Goal: Information Seeking & Learning: Check status

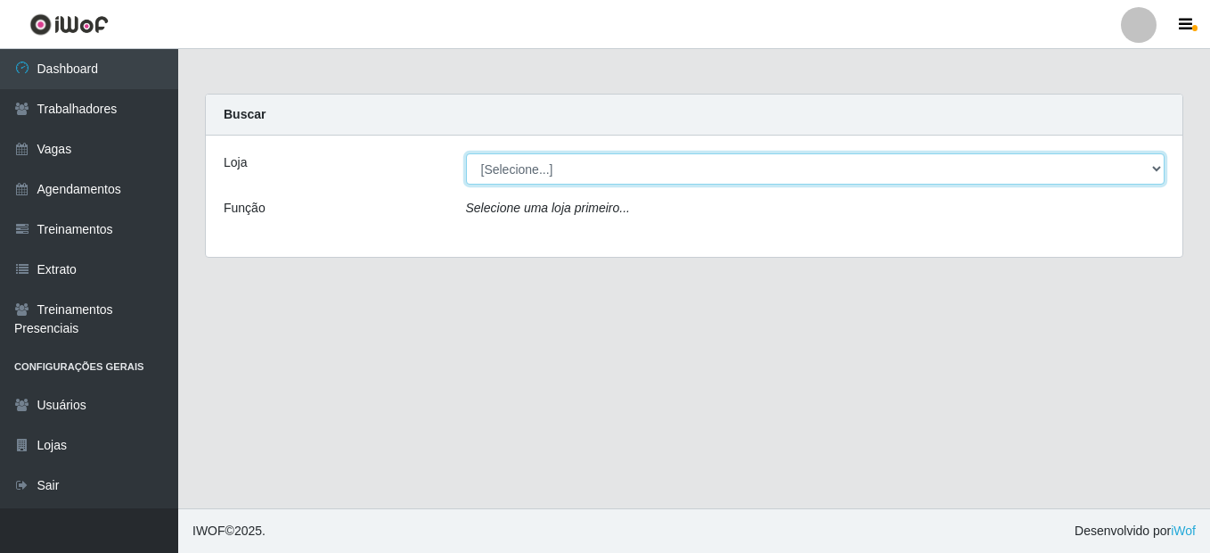
click at [677, 160] on select "[Selecione...] Mini Box do [PERSON_NAME]" at bounding box center [816, 168] width 700 height 31
select select "427"
click at [466, 153] on select "[Selecione...] Mini Box do [PERSON_NAME]" at bounding box center [816, 168] width 700 height 31
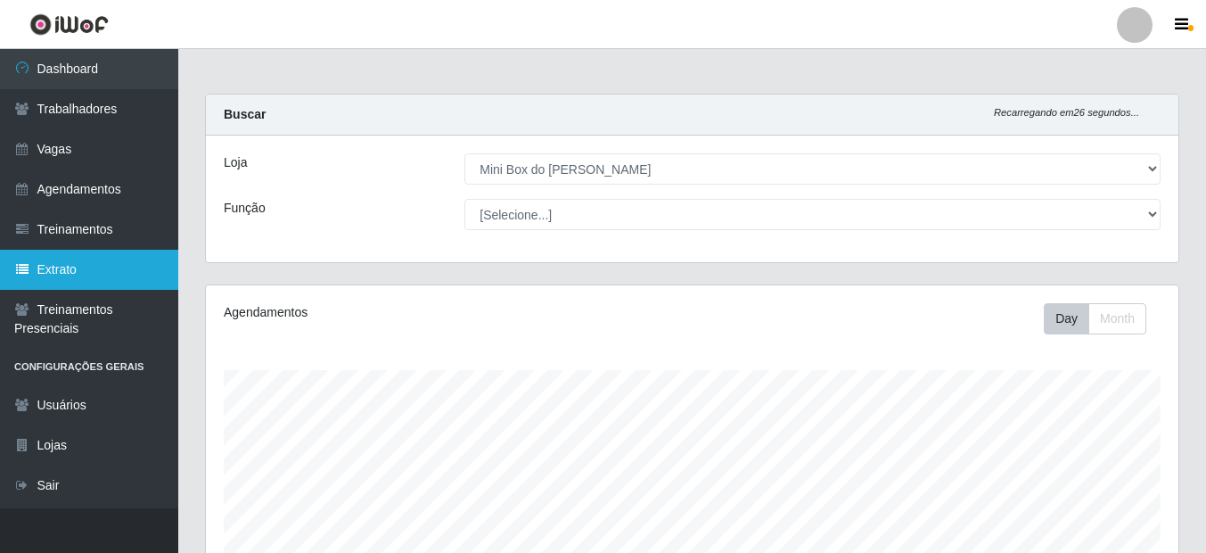
click at [73, 277] on link "Extrato" at bounding box center [89, 270] width 178 height 40
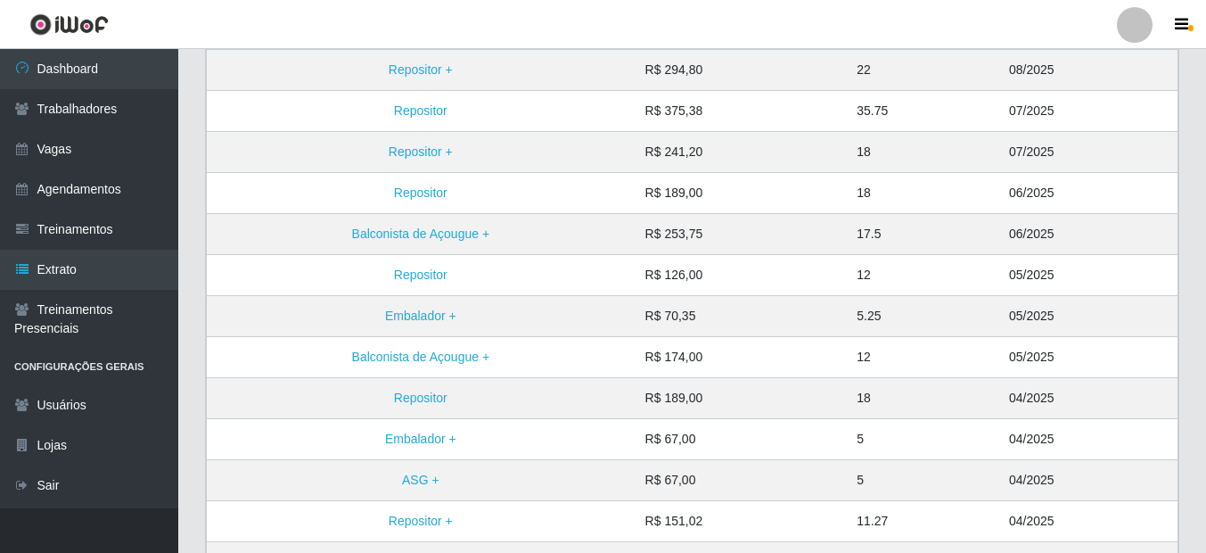
scroll to position [453, 0]
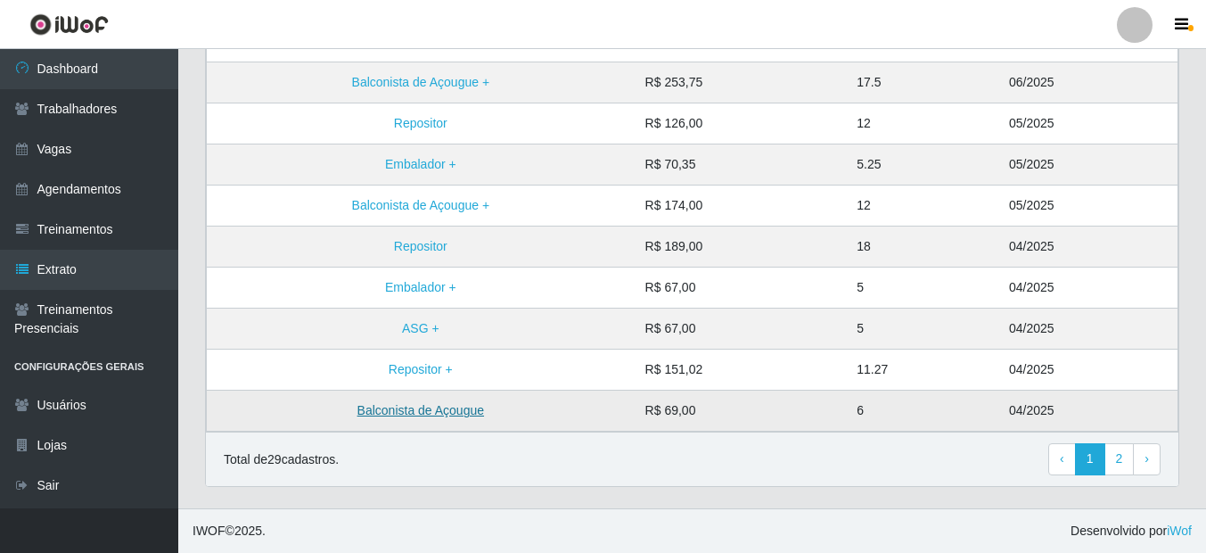
click at [466, 417] on link "Balconista de Açougue" at bounding box center [420, 410] width 127 height 14
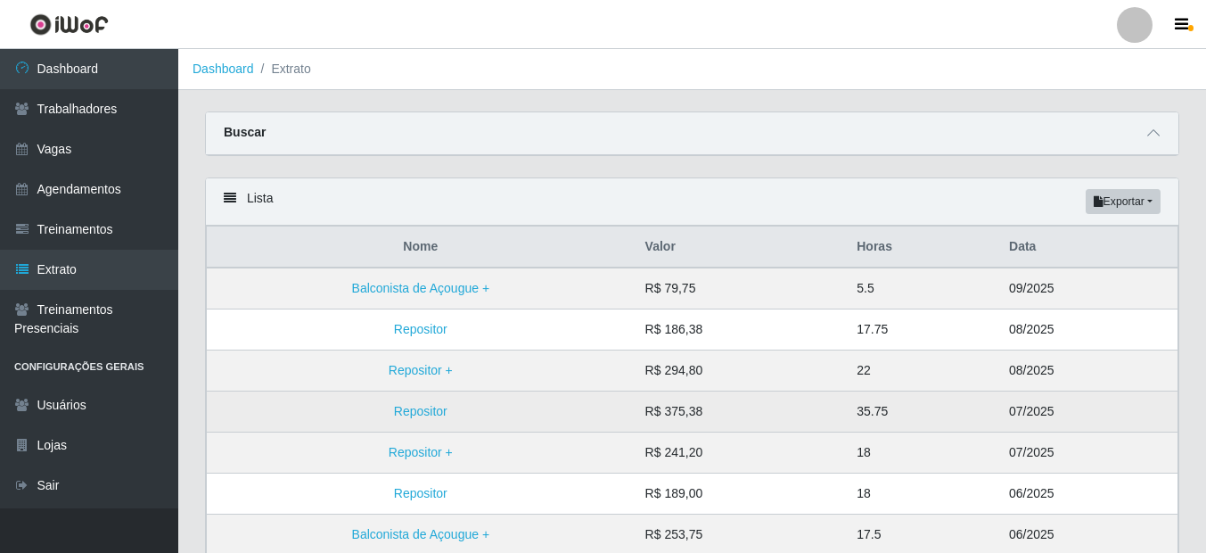
scroll to position [178, 0]
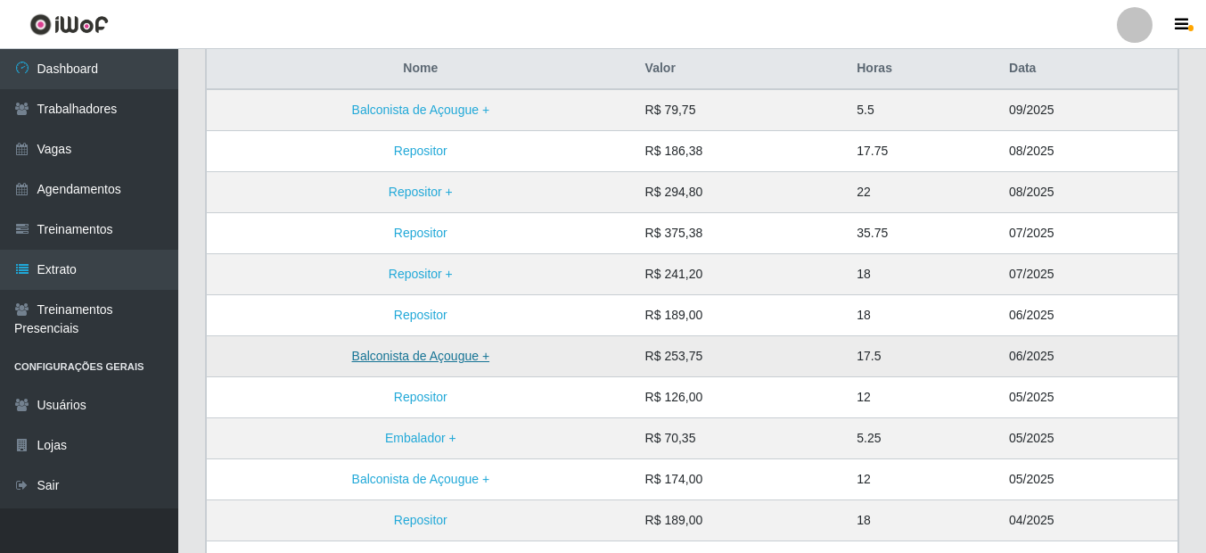
click at [452, 356] on link "Balconista de Açougue +" at bounding box center [421, 355] width 138 height 14
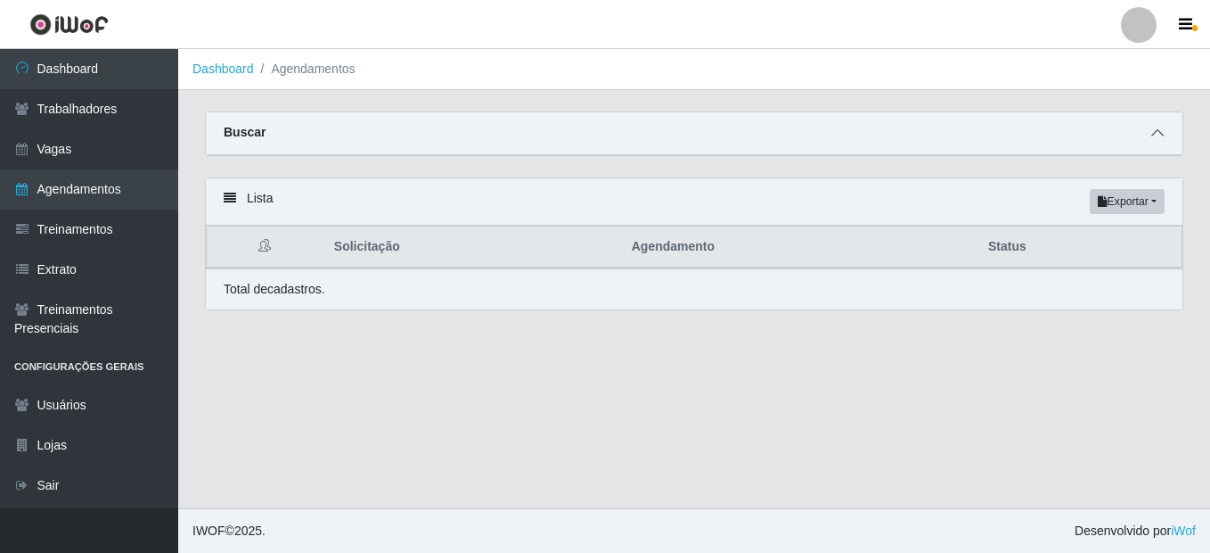
click at [1162, 136] on icon at bounding box center [1157, 133] width 12 height 12
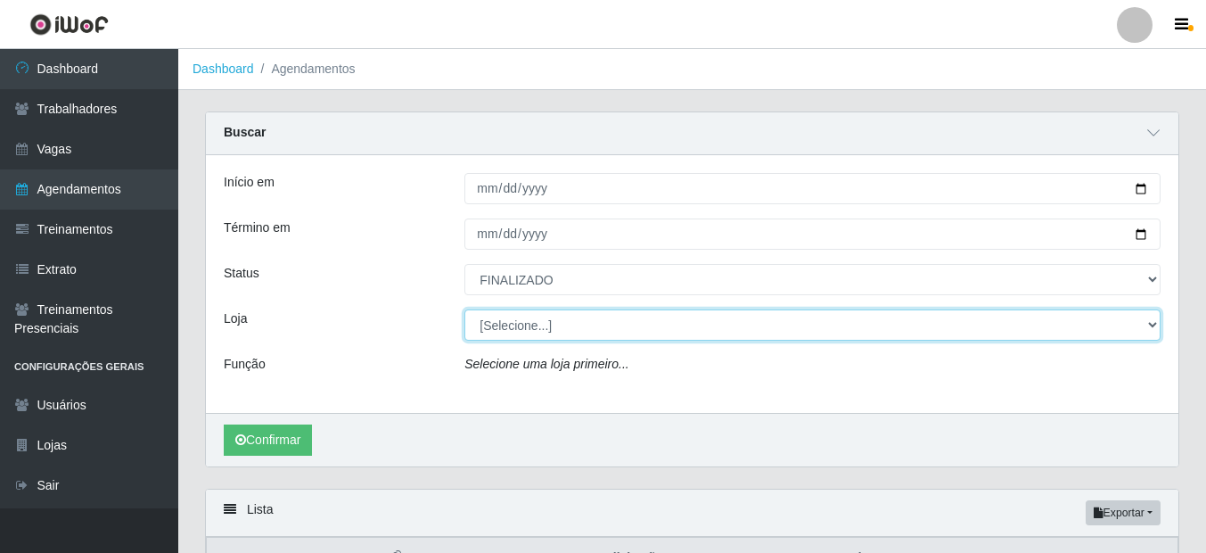
click at [548, 323] on select "[Selecione...] Mini Box do [PERSON_NAME]" at bounding box center [812, 324] width 696 height 31
select select "427"
click at [464, 310] on select "[Selecione...] Mini Box do [PERSON_NAME]" at bounding box center [812, 324] width 696 height 31
select select "124"
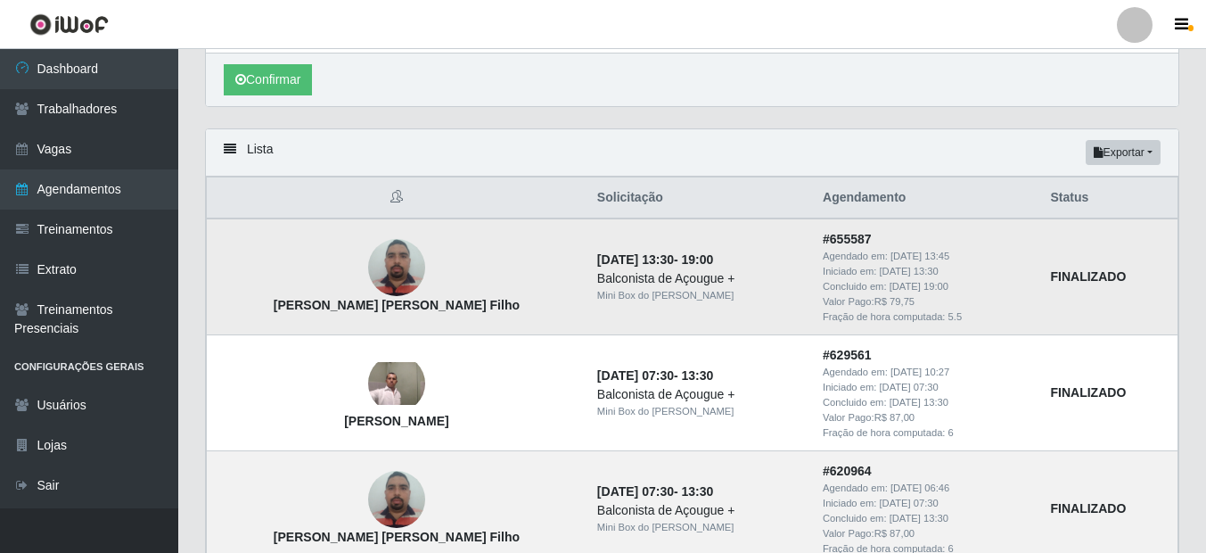
scroll to position [323, 0]
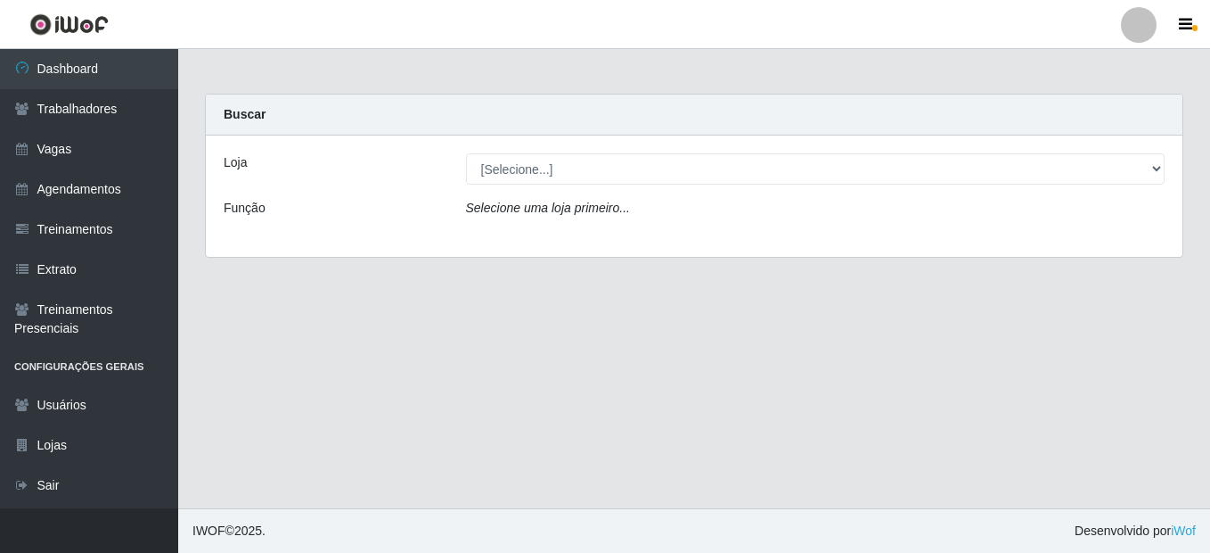
click at [640, 193] on div "Loja [Selecione...] Mini Box do [PERSON_NAME] Função Selecione [PERSON_NAME] pr…" at bounding box center [694, 195] width 977 height 121
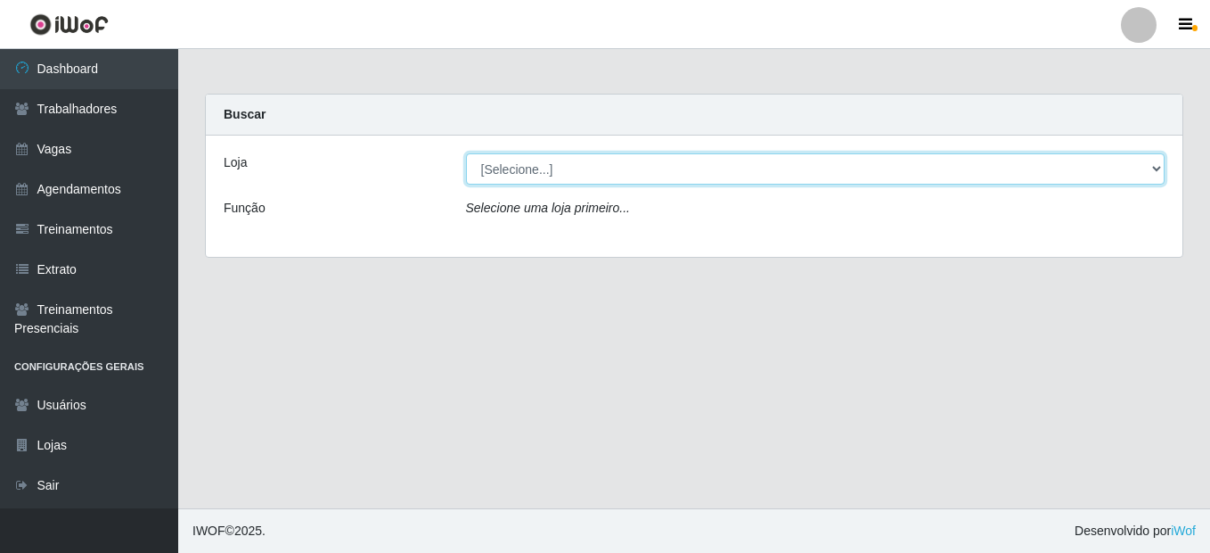
click at [637, 174] on select "[Selecione...] Mini Box do [PERSON_NAME]" at bounding box center [816, 168] width 700 height 31
select select "427"
click at [466, 153] on select "[Selecione...] Mini Box do [PERSON_NAME]" at bounding box center [816, 168] width 700 height 31
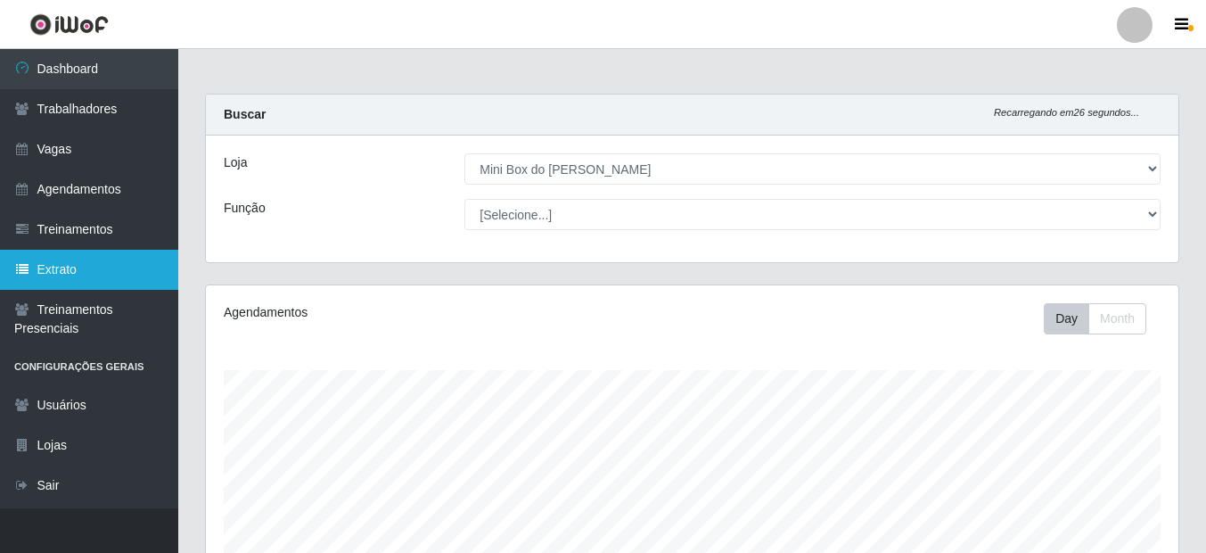
click at [95, 260] on link "Extrato" at bounding box center [89, 270] width 178 height 40
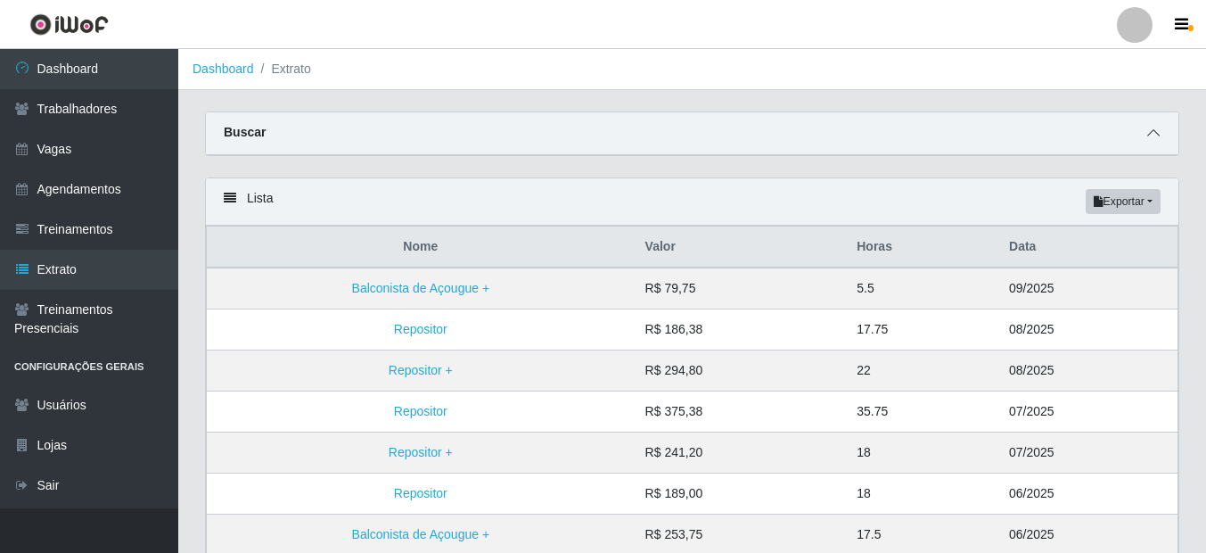
click at [1145, 137] on span at bounding box center [1152, 133] width 21 height 20
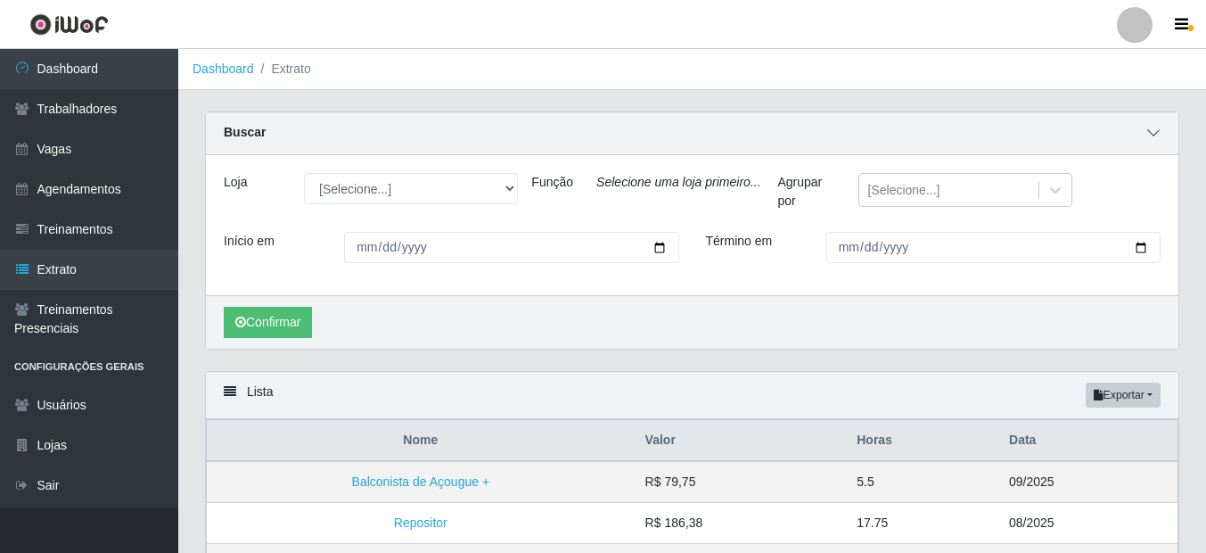
click at [1144, 138] on span at bounding box center [1152, 133] width 21 height 20
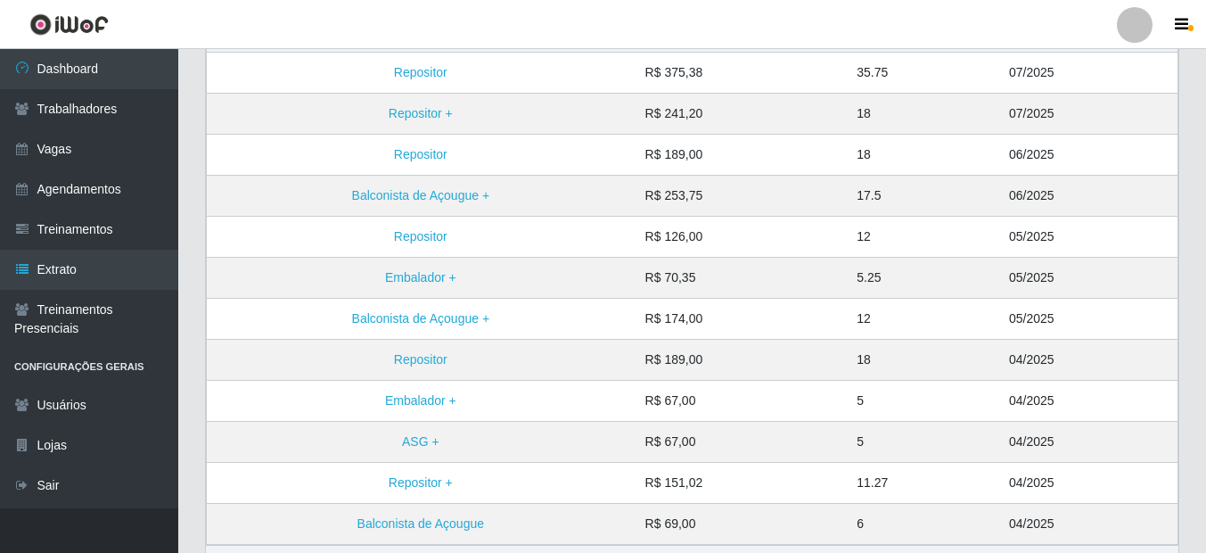
scroll to position [446, 0]
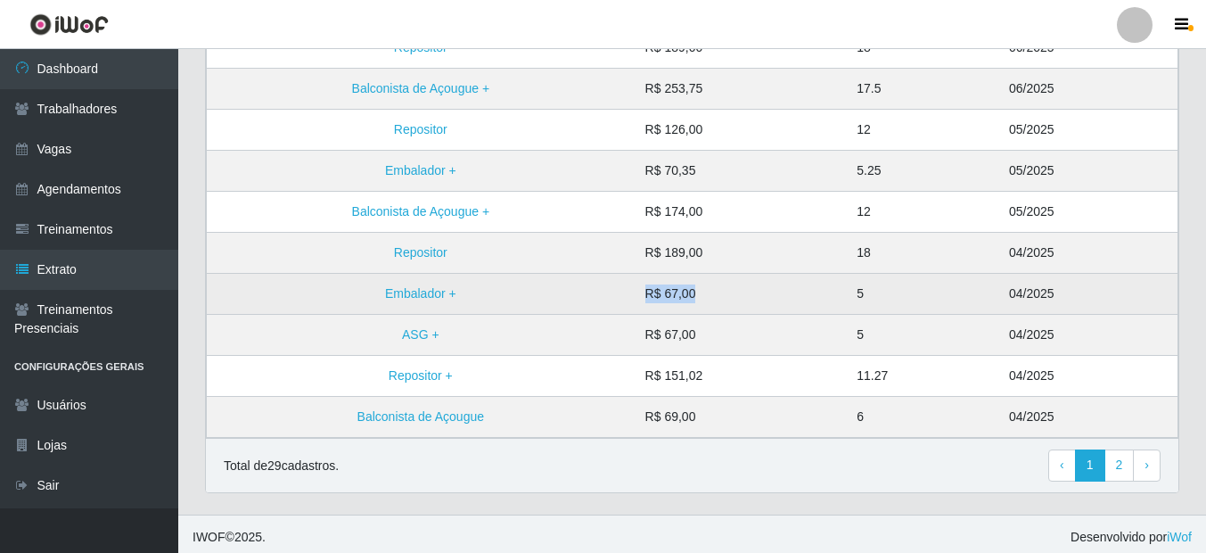
drag, startPoint x: 634, startPoint y: 302, endPoint x: 720, endPoint y: 307, distance: 85.7
click at [720, 307] on tr "Embalador + R$ 67,00 5 04/2025" at bounding box center [692, 294] width 971 height 41
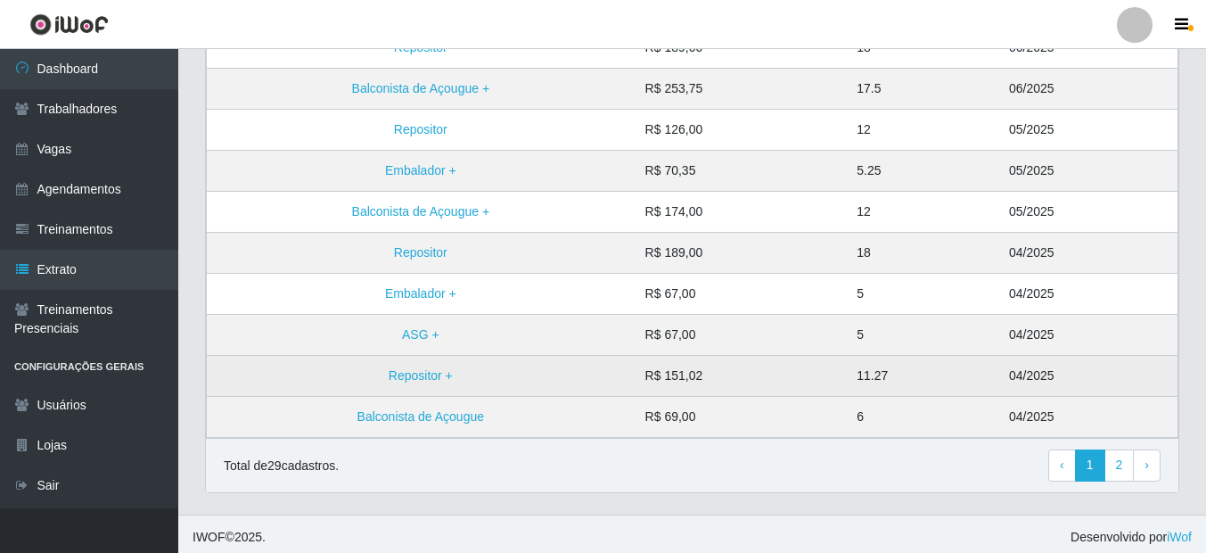
drag, startPoint x: 720, startPoint y: 307, endPoint x: 761, endPoint y: 391, distance: 94.1
click at [761, 391] on td "R$ 151,02" at bounding box center [740, 376] width 212 height 41
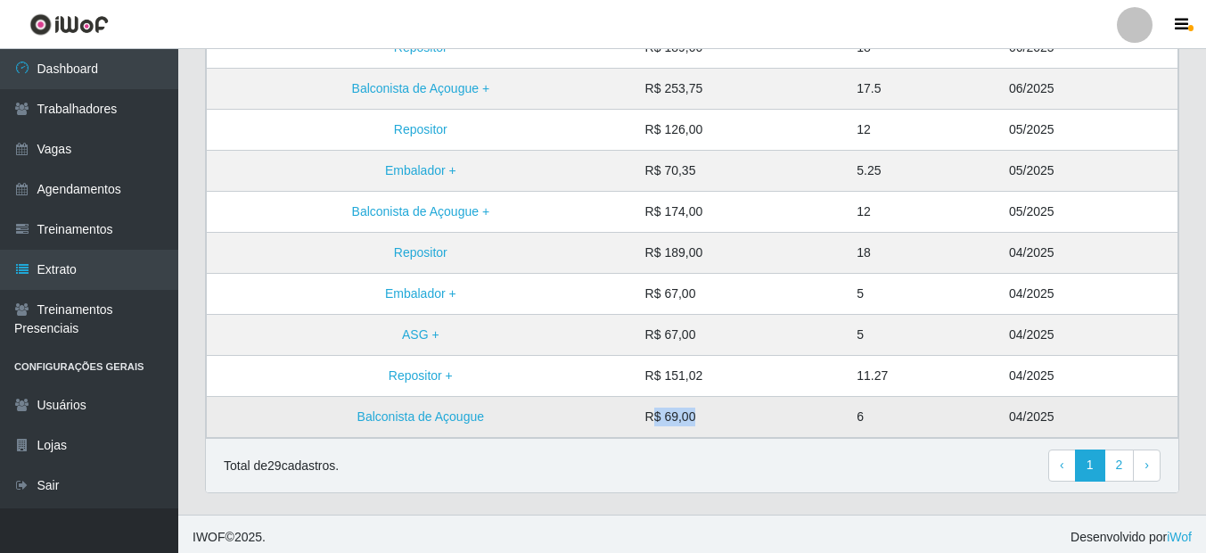
drag, startPoint x: 675, startPoint y: 416, endPoint x: 772, endPoint y: 399, distance: 97.7
click at [772, 399] on td "R$ 69,00" at bounding box center [740, 417] width 212 height 41
drag, startPoint x: 772, startPoint y: 399, endPoint x: 761, endPoint y: 454, distance: 55.4
click at [761, 454] on div "Total de 29 cadastros. ‹ Previous 1 2 › Next" at bounding box center [692, 465] width 937 height 32
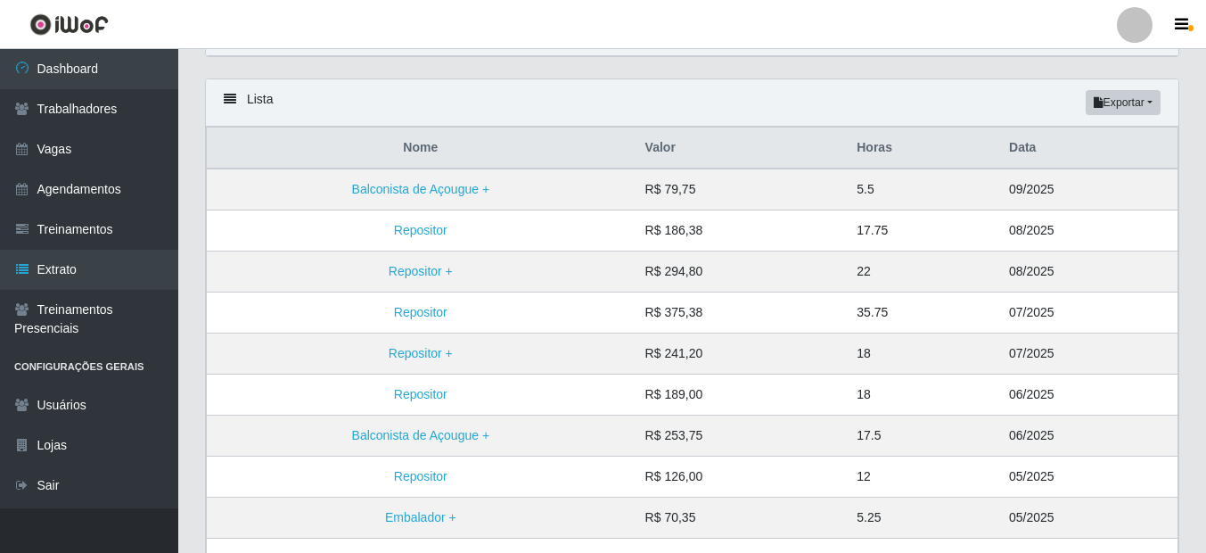
scroll to position [0, 0]
